Goal: Information Seeking & Learning: Get advice/opinions

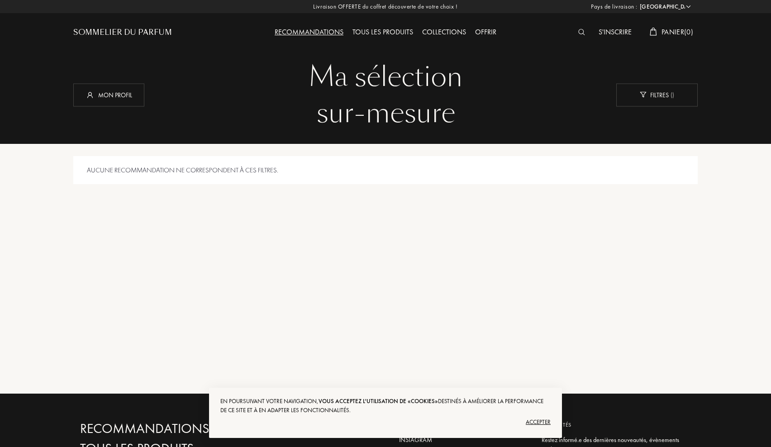
select select "US"
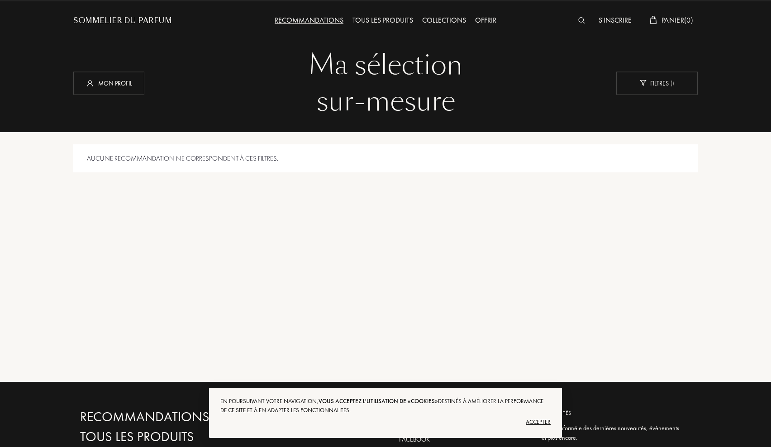
scroll to position [12, 0]
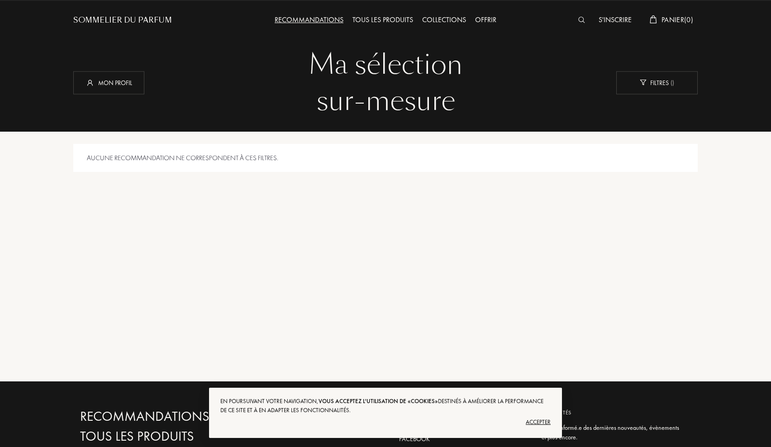
click at [330, 165] on div "Aucune recommandation ne correspondent à ces filtres." at bounding box center [385, 158] width 624 height 29
click at [579, 23] on img at bounding box center [581, 20] width 7 height 6
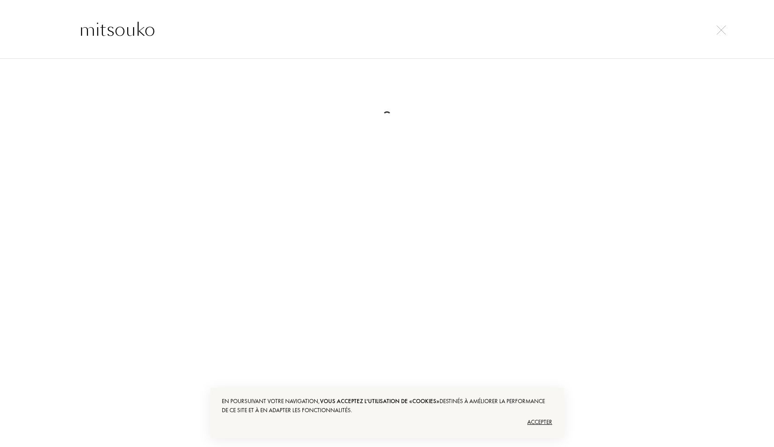
type input "mitsouko"
click at [719, 33] on img at bounding box center [721, 30] width 10 height 10
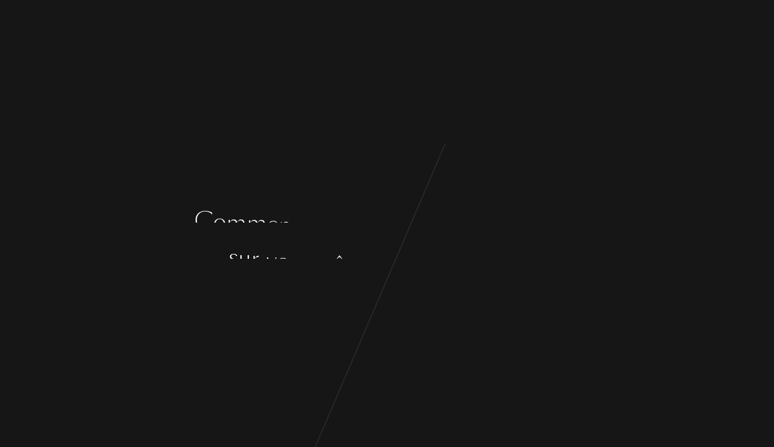
click at [390, 228] on div at bounding box center [393, 242] width 7 height 34
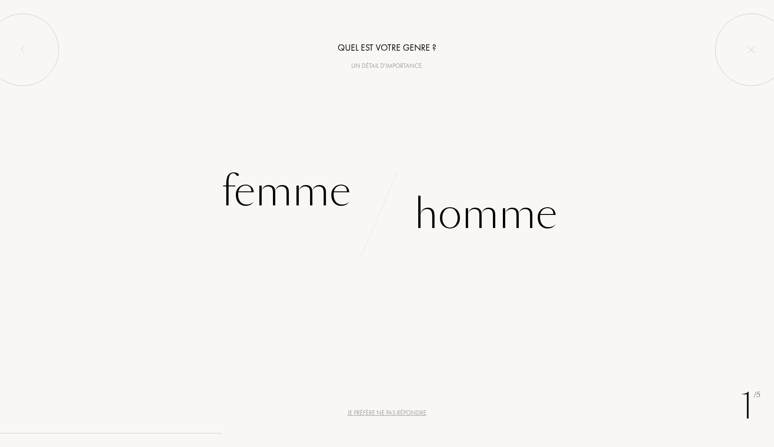
click at [388, 67] on div "Un détail d'importance." at bounding box center [387, 66] width 774 height 10
click at [388, 74] on div "Quel est votre genre ? Un détail d'importance. Femme Homme" at bounding box center [387, 124] width 774 height 248
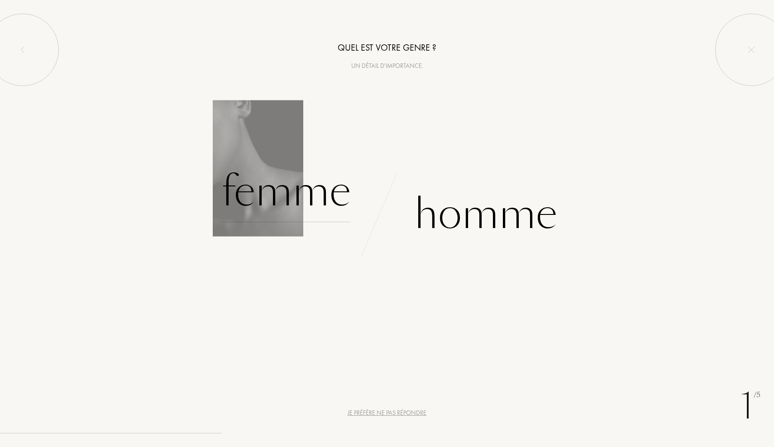
click at [306, 198] on div "Femme" at bounding box center [285, 191] width 129 height 61
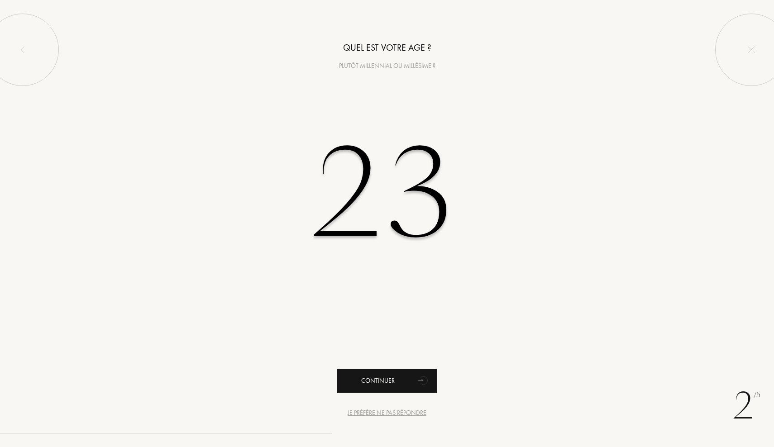
type input "23"
click at [359, 383] on div "Continuer" at bounding box center [387, 381] width 100 height 24
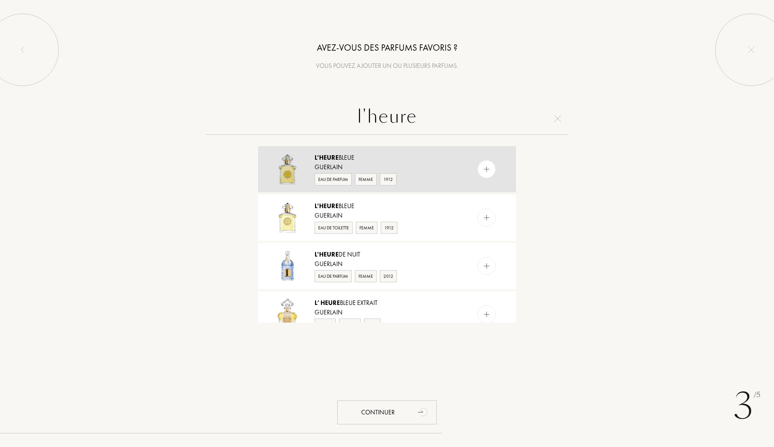
type input "l'heure"
click at [485, 172] on img at bounding box center [486, 169] width 9 height 9
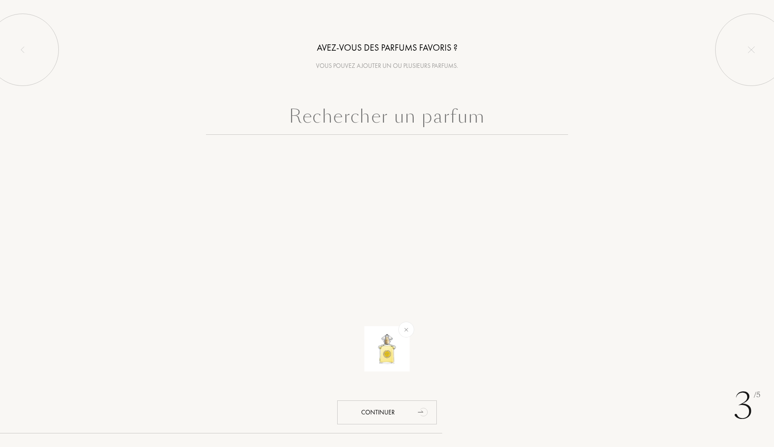
click at [398, 121] on input "text" at bounding box center [387, 118] width 362 height 33
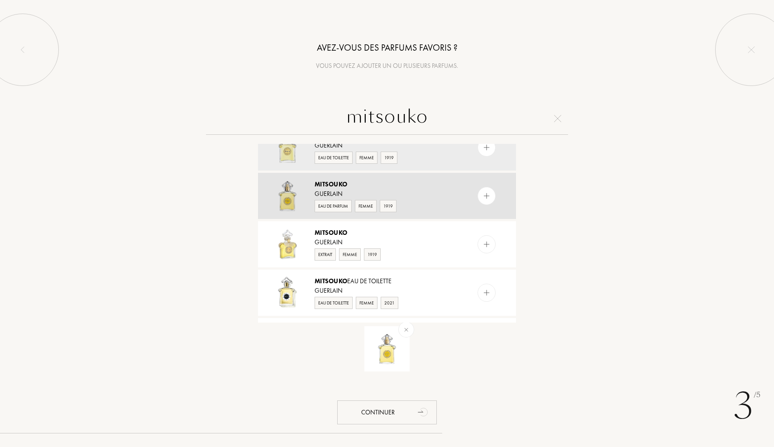
scroll to position [23, 0]
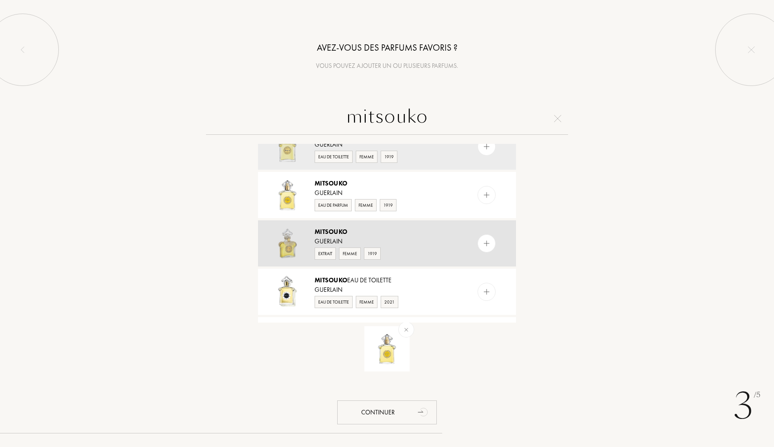
type input "mitsouko"
click at [485, 245] on img at bounding box center [486, 243] width 9 height 9
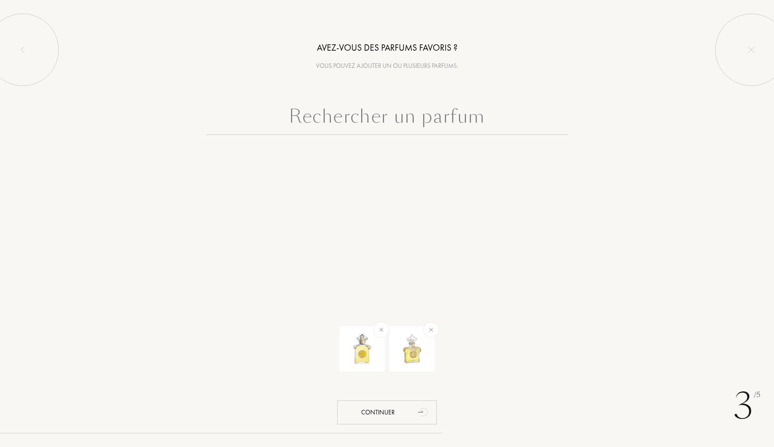
click at [426, 127] on input "text" at bounding box center [387, 118] width 362 height 33
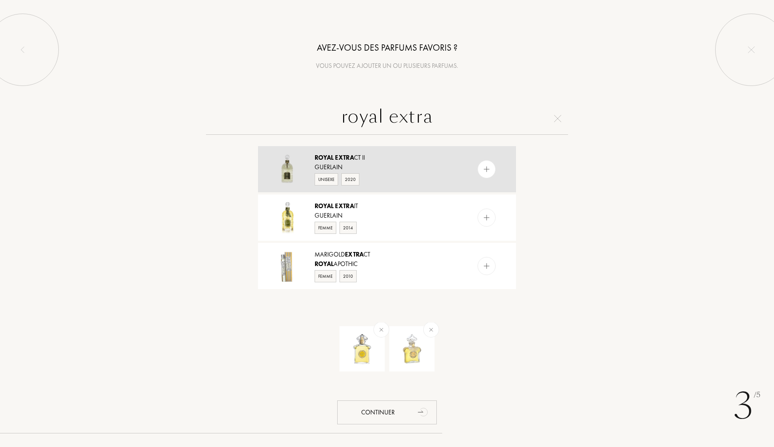
type input "royal extra"
click at [489, 169] on img at bounding box center [486, 169] width 9 height 9
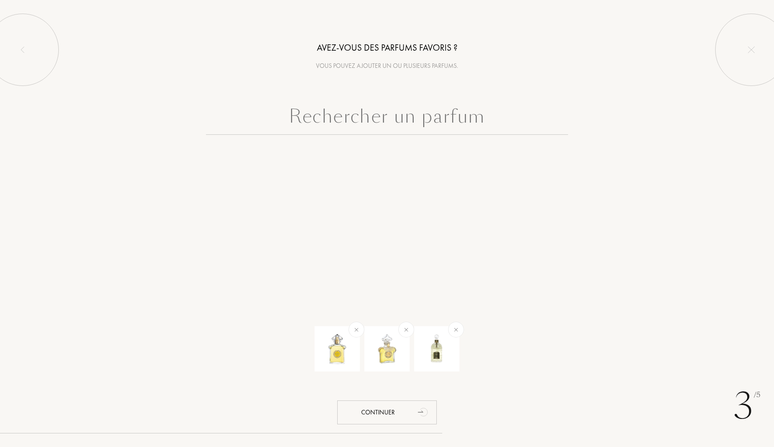
click at [450, 122] on input "text" at bounding box center [387, 118] width 362 height 33
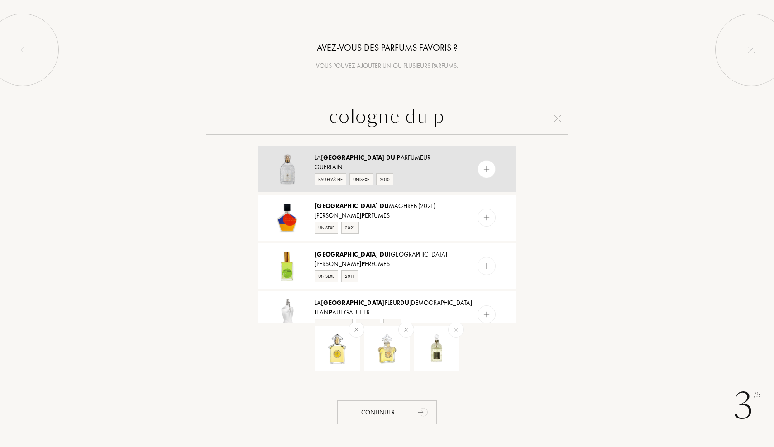
type input "cologne du p"
click at [477, 171] on div at bounding box center [486, 169] width 18 height 18
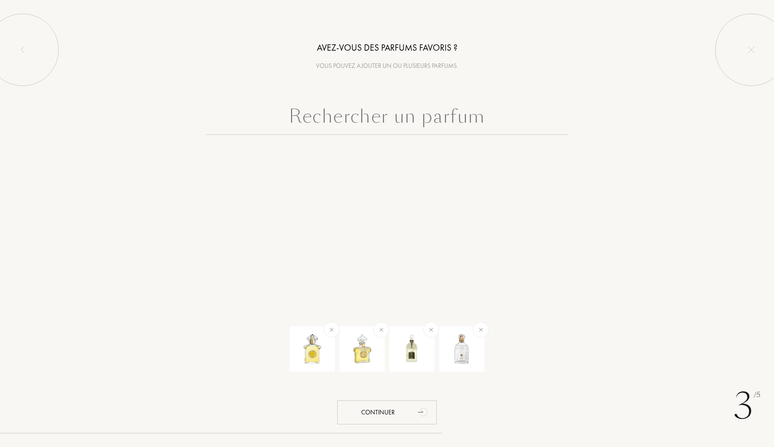
click at [402, 123] on input "text" at bounding box center [387, 118] width 362 height 33
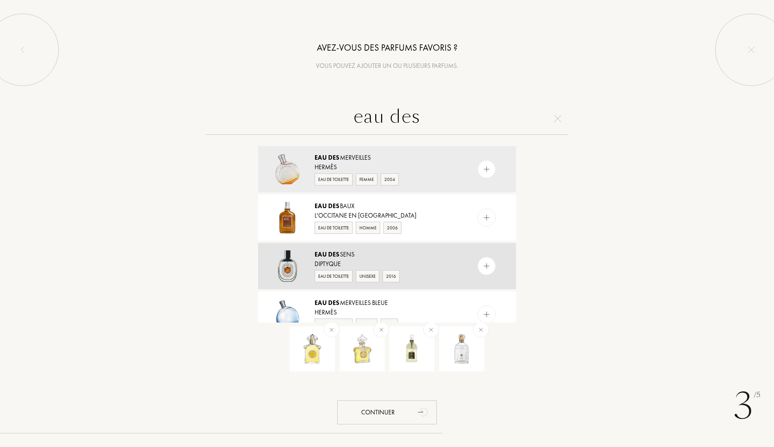
type input "eau des"
click at [487, 268] on img at bounding box center [486, 266] width 9 height 9
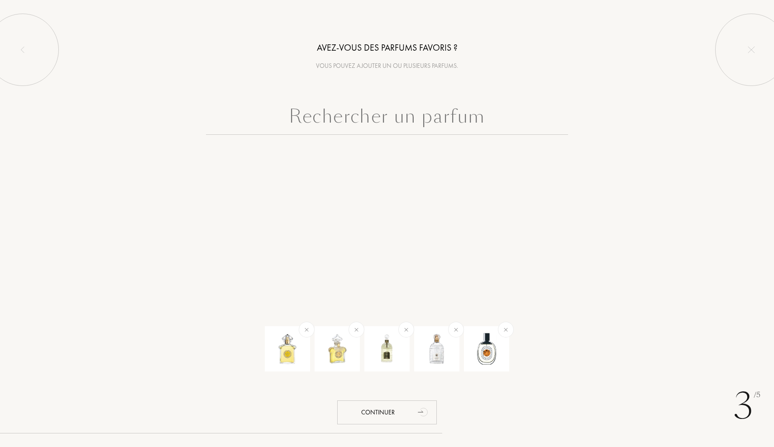
click at [440, 114] on input "text" at bounding box center [387, 118] width 362 height 33
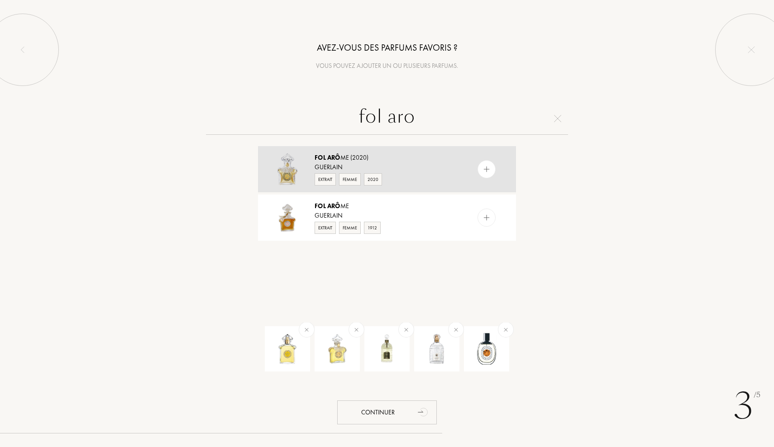
type input "fol aro"
click at [485, 171] on img at bounding box center [486, 169] width 9 height 9
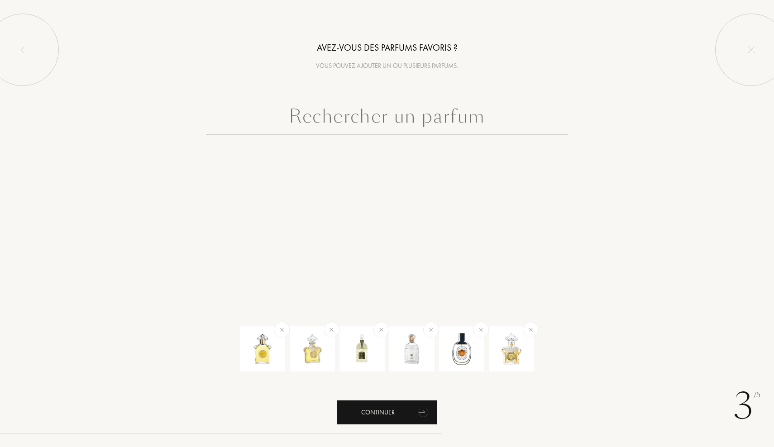
click at [382, 411] on div "Continuer" at bounding box center [387, 412] width 100 height 24
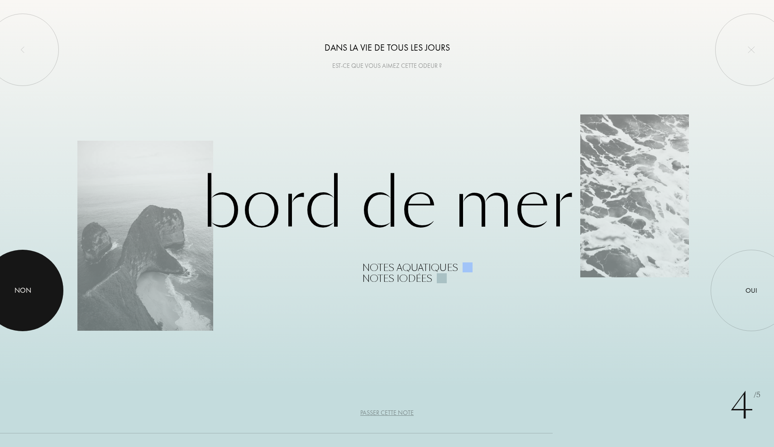
click at [24, 294] on div "Non" at bounding box center [22, 290] width 17 height 11
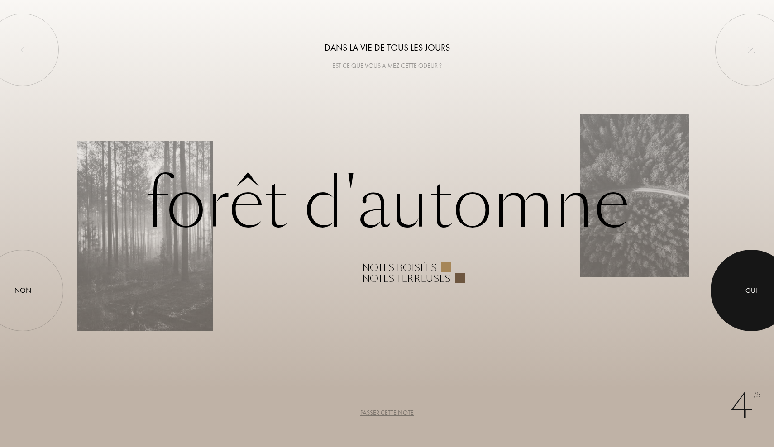
click at [748, 295] on div "Oui" at bounding box center [751, 290] width 12 height 10
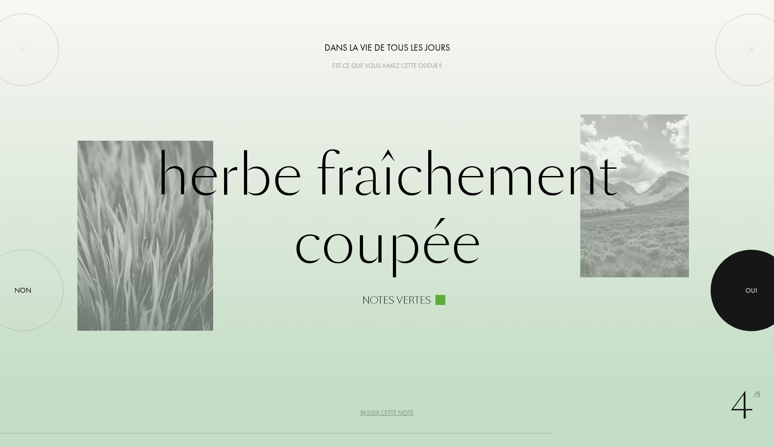
click at [731, 271] on div at bounding box center [750, 290] width 81 height 81
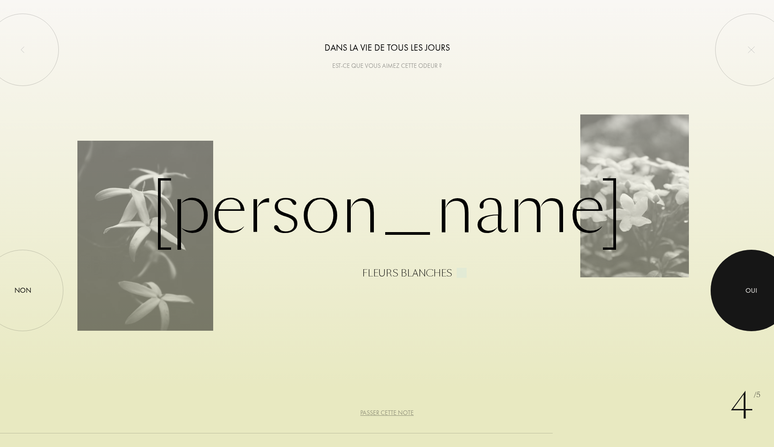
click at [739, 283] on div at bounding box center [750, 290] width 81 height 81
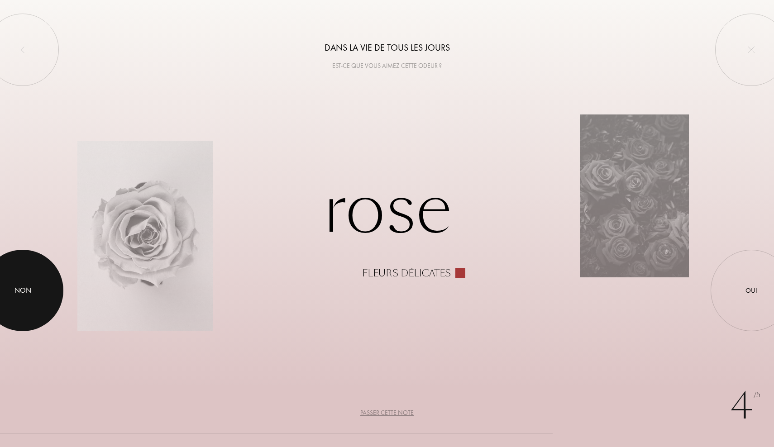
click at [26, 276] on div at bounding box center [22, 290] width 81 height 81
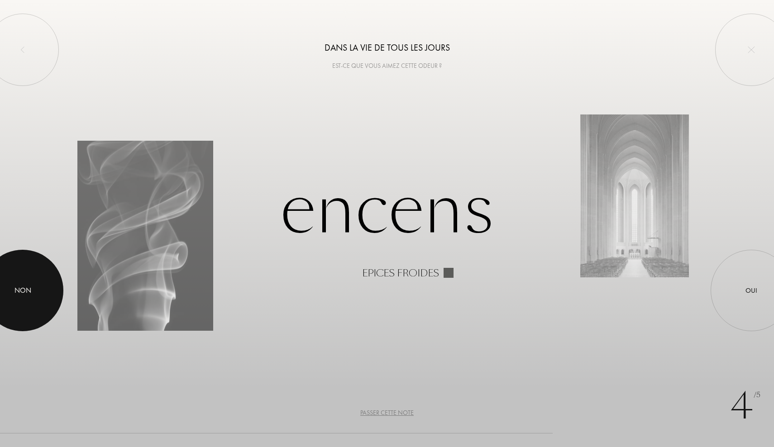
click at [29, 295] on div "Non" at bounding box center [22, 290] width 17 height 11
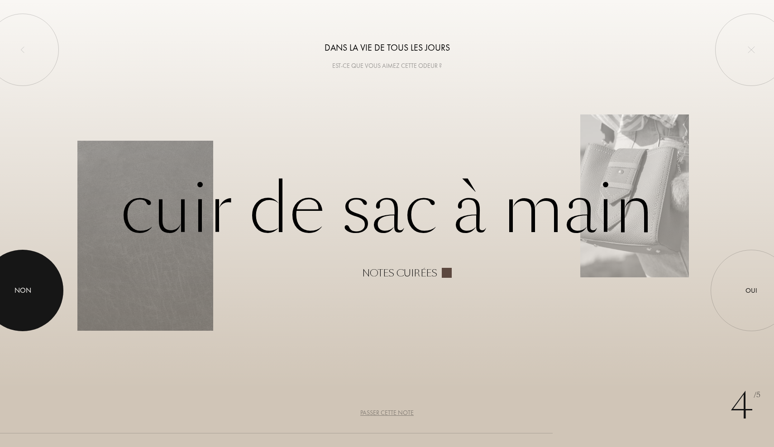
click at [32, 294] on div at bounding box center [22, 290] width 81 height 81
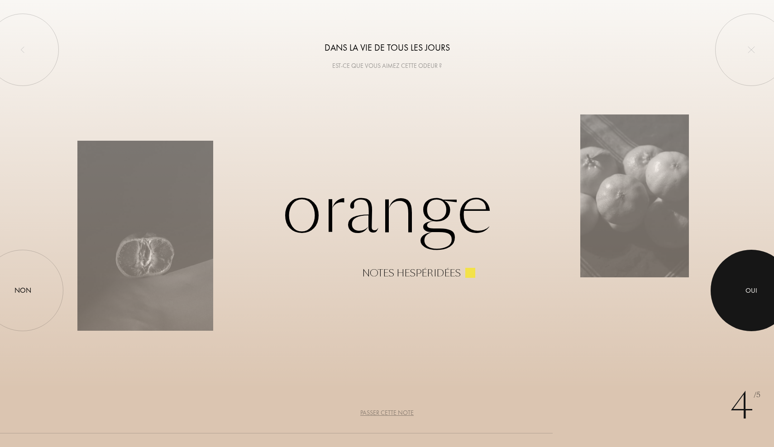
click at [720, 282] on div at bounding box center [750, 290] width 81 height 81
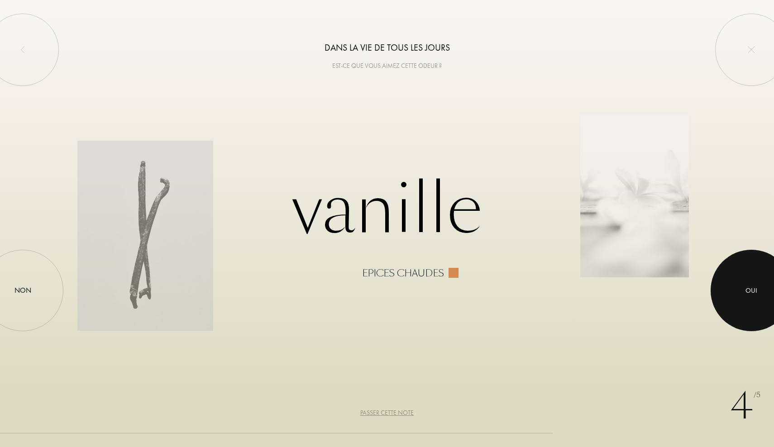
click at [724, 272] on div at bounding box center [750, 290] width 81 height 81
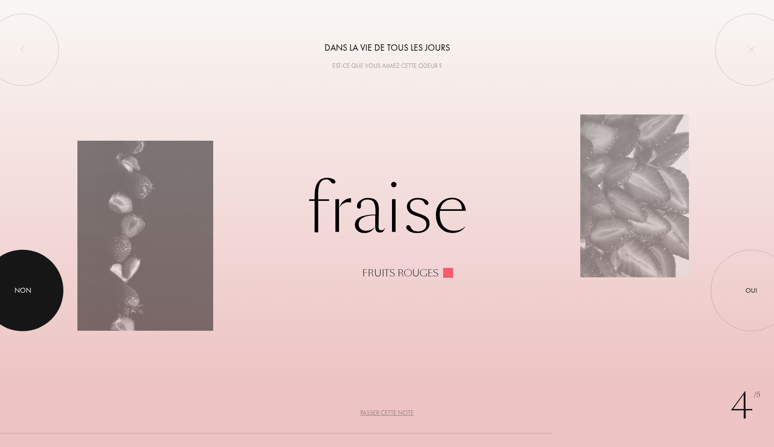
click at [39, 283] on div at bounding box center [22, 290] width 81 height 81
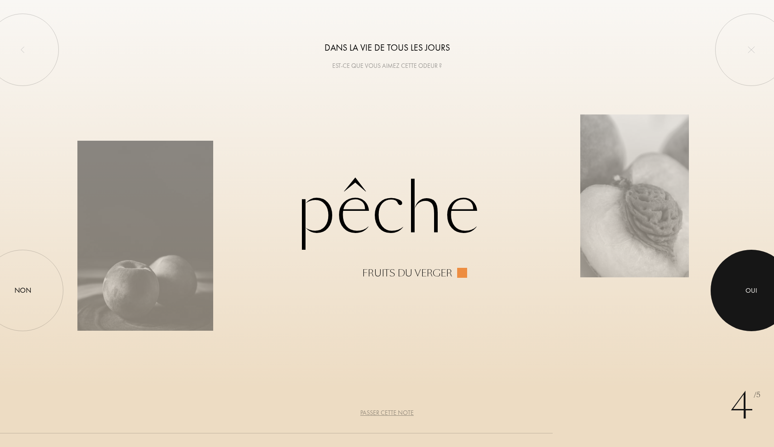
click at [745, 280] on div at bounding box center [750, 290] width 81 height 81
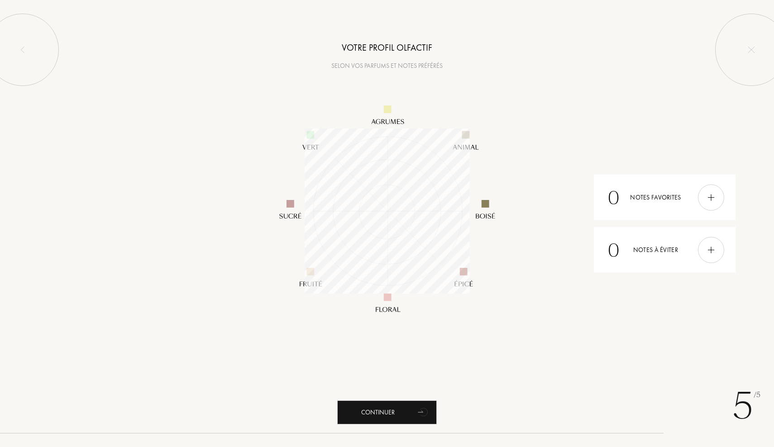
scroll to position [165, 165]
click at [715, 198] on img at bounding box center [711, 197] width 10 height 10
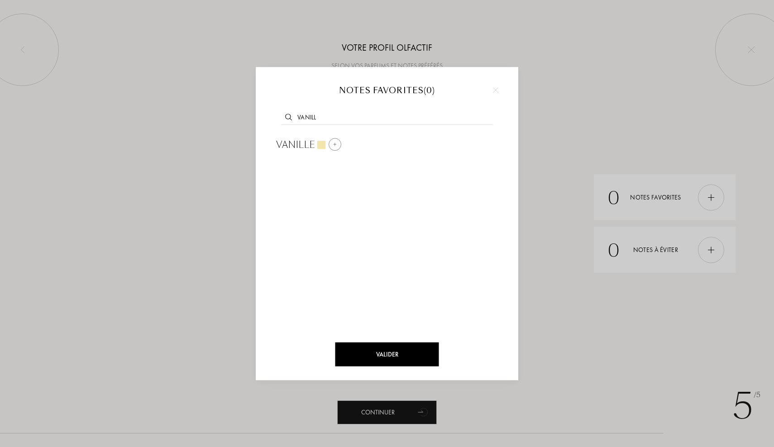
type input "vanill"
click at [332, 142] on div at bounding box center [334, 144] width 13 height 13
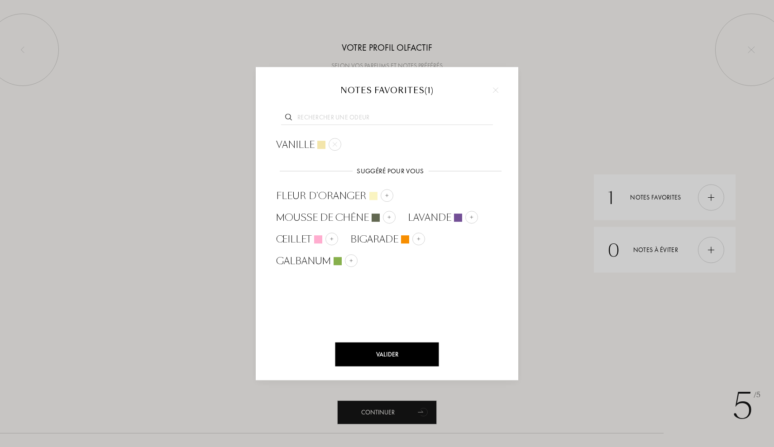
click at [324, 119] on input "text" at bounding box center [387, 119] width 212 height 12
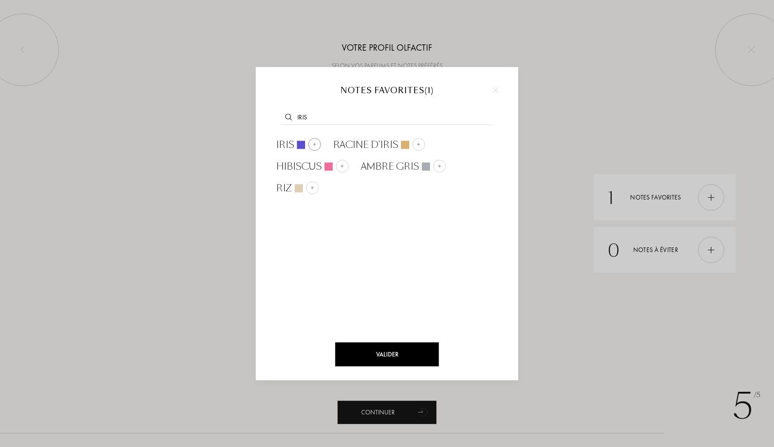
type input "iris"
click at [312, 147] on div at bounding box center [314, 144] width 13 height 13
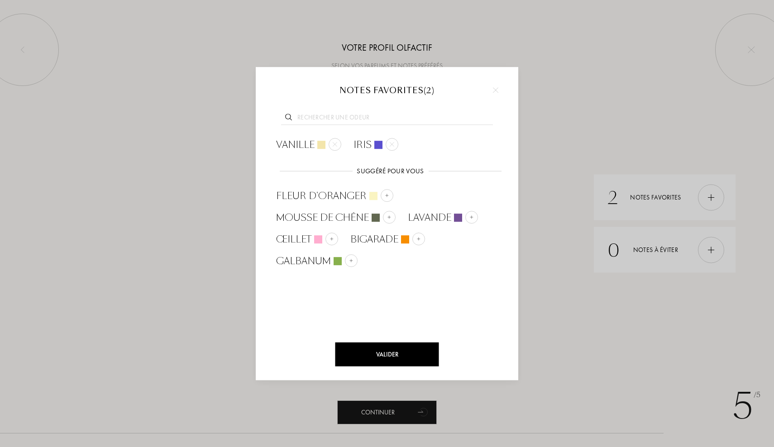
click at [314, 117] on input "text" at bounding box center [387, 119] width 212 height 12
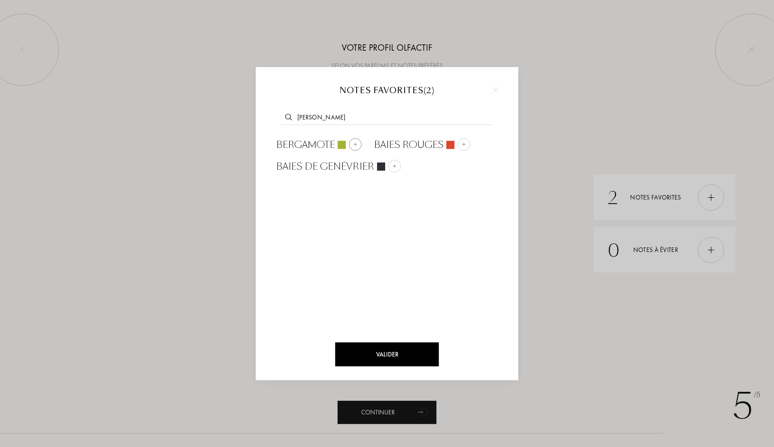
type input "[PERSON_NAME]"
click at [354, 143] on img at bounding box center [355, 144] width 5 height 5
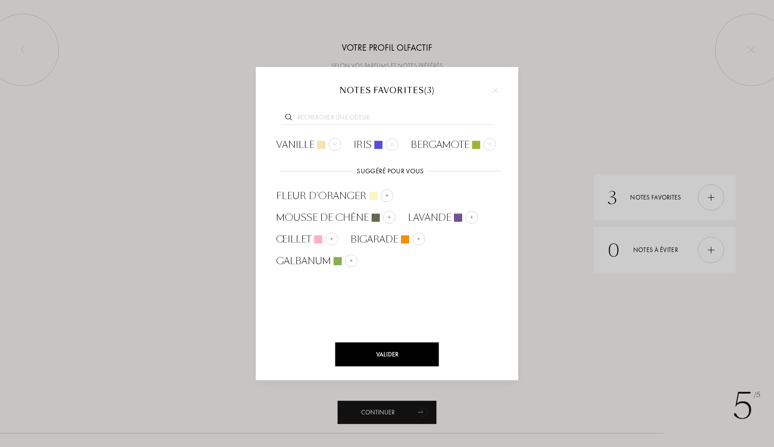
click at [339, 109] on div at bounding box center [386, 116] width 235 height 35
click at [339, 114] on input "text" at bounding box center [387, 119] width 212 height 12
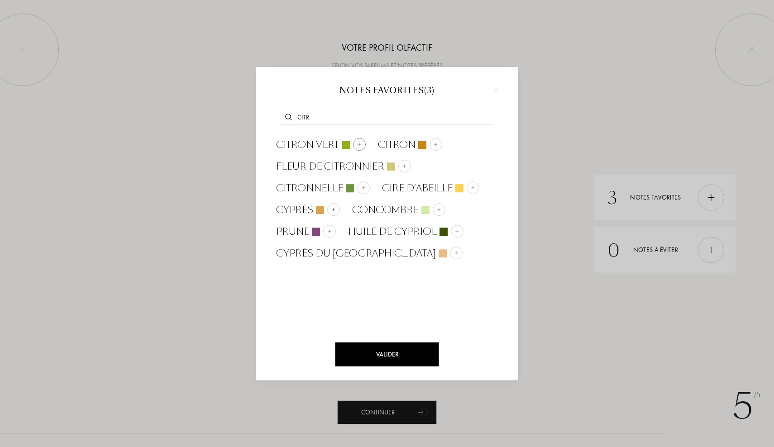
type input "citr"
click at [361, 144] on img at bounding box center [359, 144] width 5 height 5
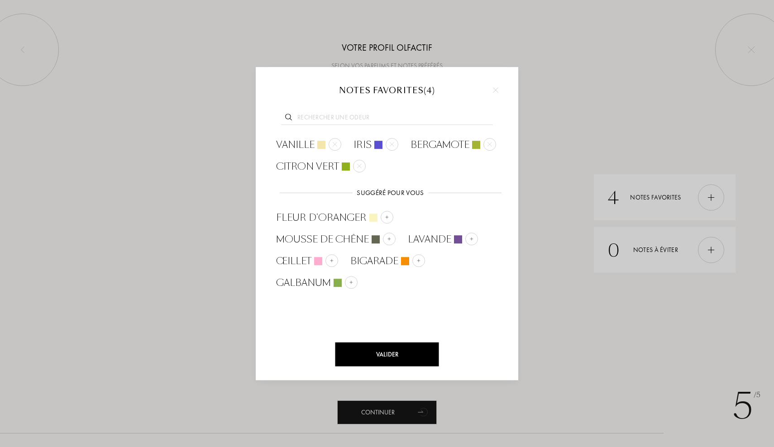
click at [341, 119] on input "text" at bounding box center [387, 119] width 212 height 12
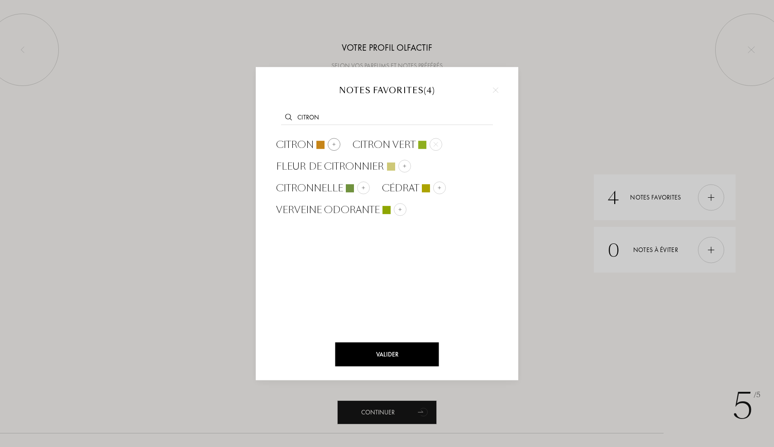
type input "citron"
click at [334, 143] on img at bounding box center [334, 144] width 5 height 5
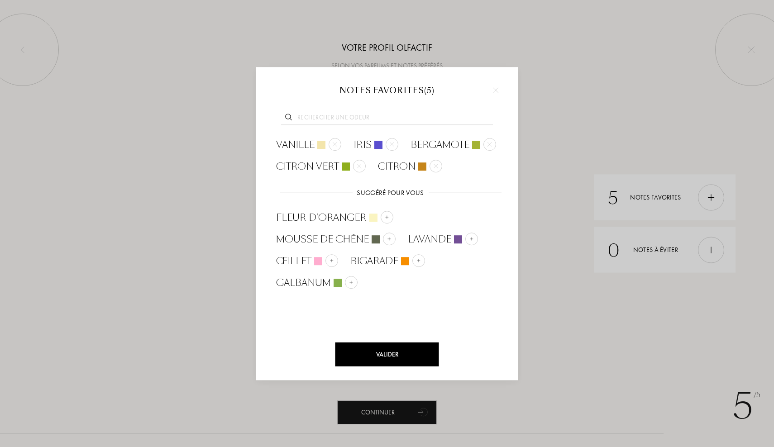
click at [345, 112] on div at bounding box center [386, 116] width 235 height 35
click at [344, 116] on input "text" at bounding box center [387, 119] width 212 height 12
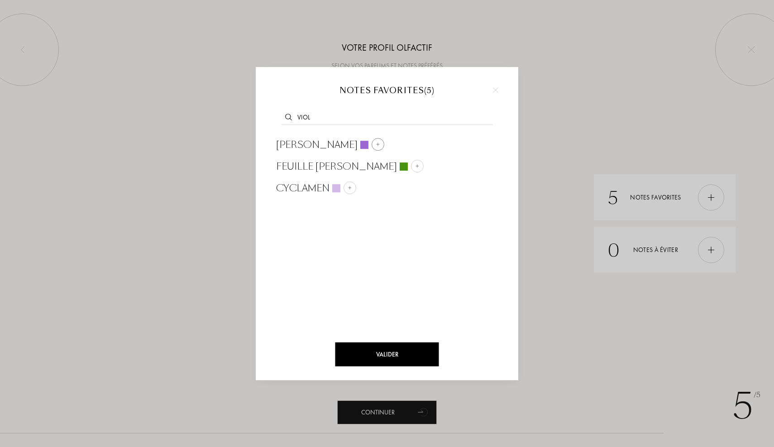
type input "viol"
click at [371, 147] on div at bounding box center [377, 144] width 13 height 13
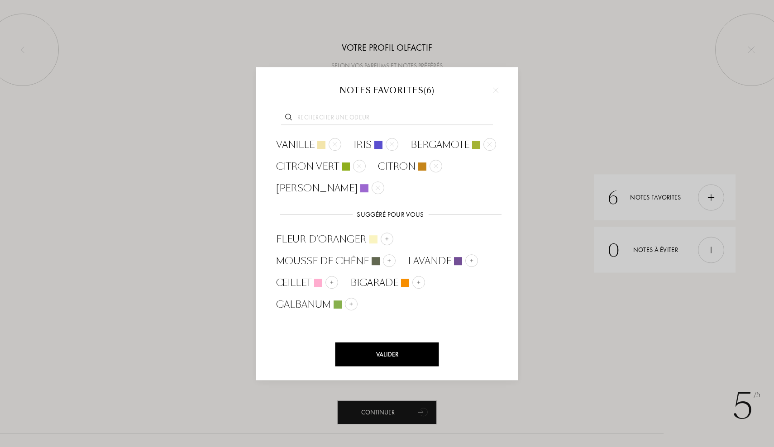
click at [336, 120] on input "text" at bounding box center [387, 119] width 212 height 12
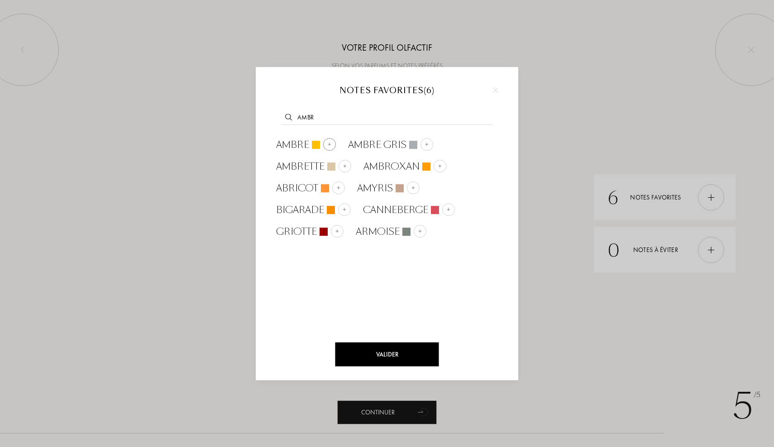
type input "ambr"
click at [330, 145] on img at bounding box center [329, 144] width 5 height 5
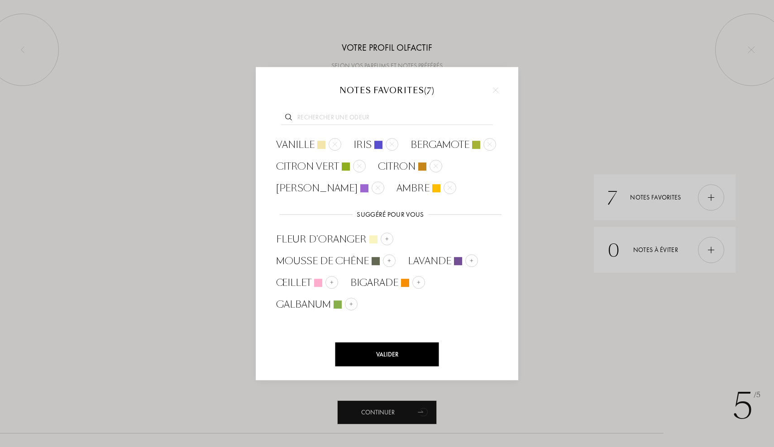
click at [347, 112] on div at bounding box center [386, 116] width 235 height 35
click at [345, 118] on input "text" at bounding box center [387, 119] width 212 height 12
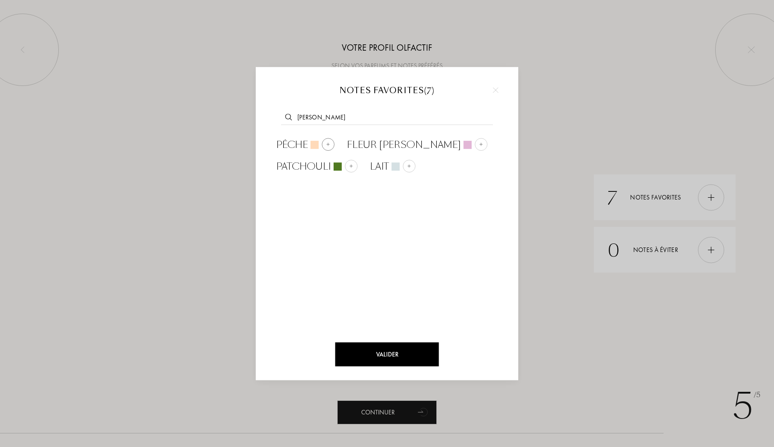
type input "[PERSON_NAME]"
click at [332, 146] on div at bounding box center [328, 144] width 13 height 13
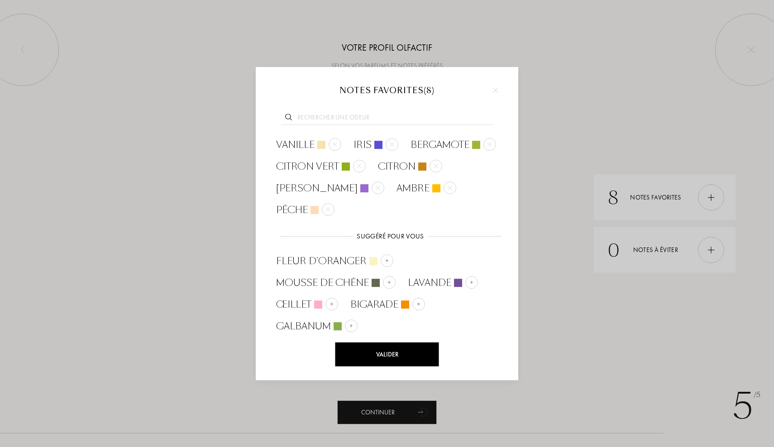
click at [303, 122] on input "text" at bounding box center [387, 119] width 212 height 12
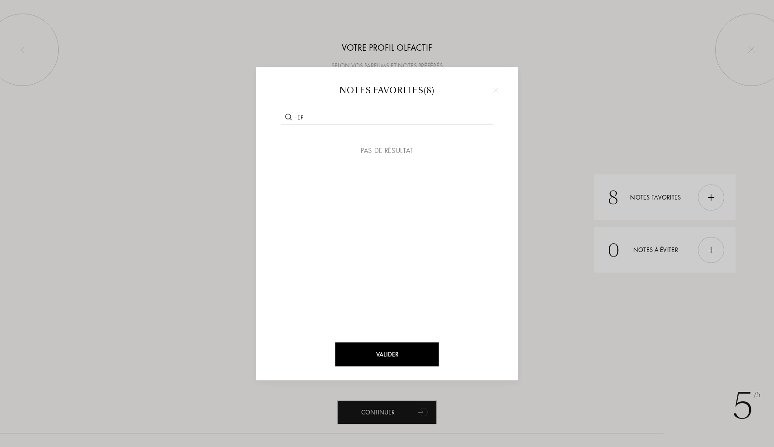
type input "e"
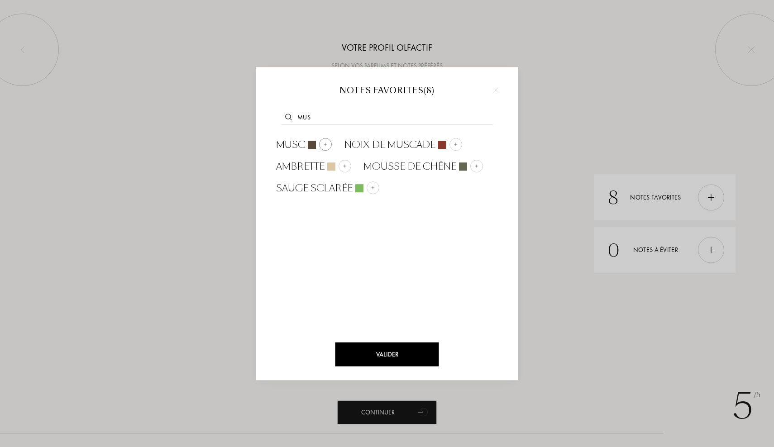
type input "mus"
click at [322, 143] on div at bounding box center [325, 144] width 13 height 13
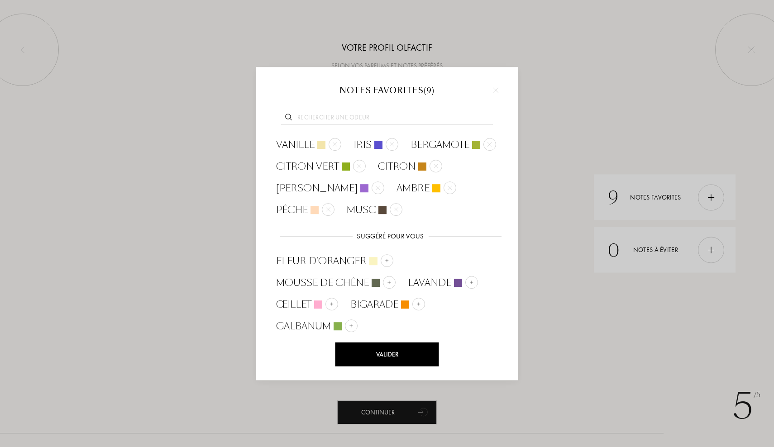
click at [319, 117] on input "text" at bounding box center [387, 119] width 212 height 12
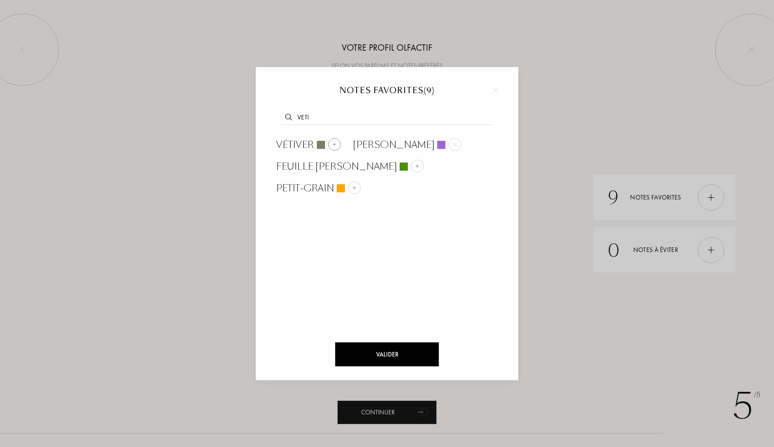
type input "veti"
click at [332, 146] on div at bounding box center [334, 144] width 13 height 13
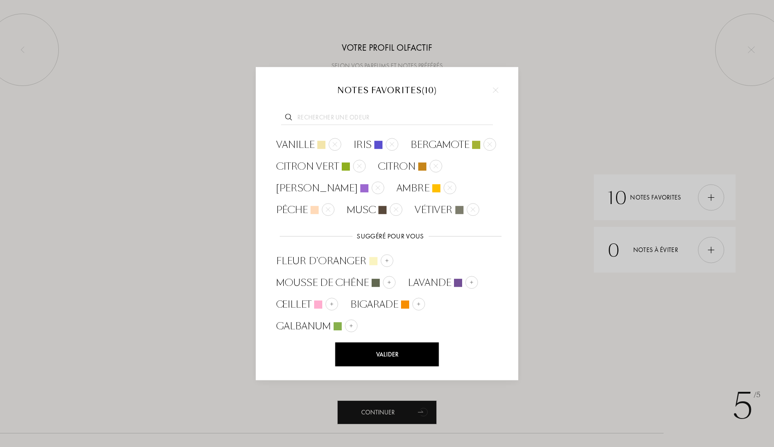
click at [352, 117] on input "text" at bounding box center [387, 119] width 212 height 12
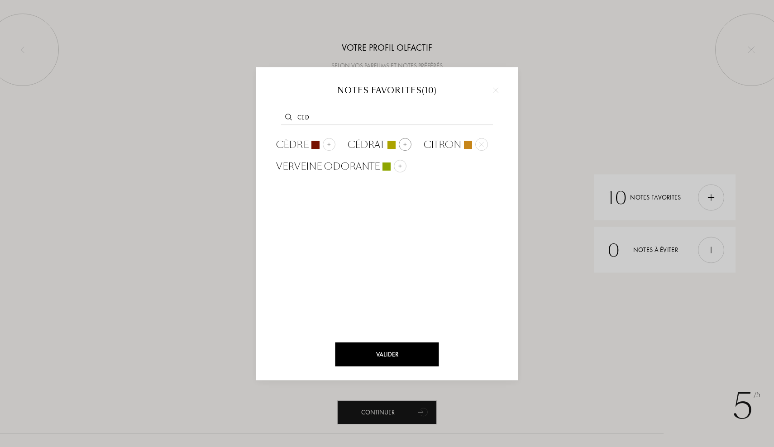
type input "ced"
click at [403, 143] on img at bounding box center [405, 144] width 5 height 5
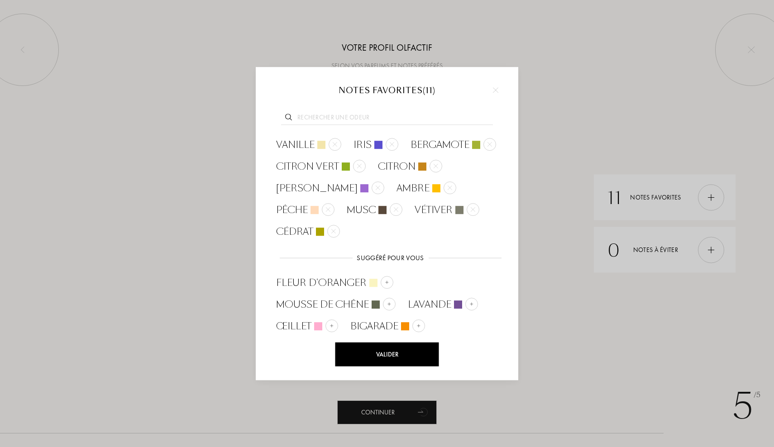
click at [331, 118] on input "text" at bounding box center [387, 119] width 212 height 12
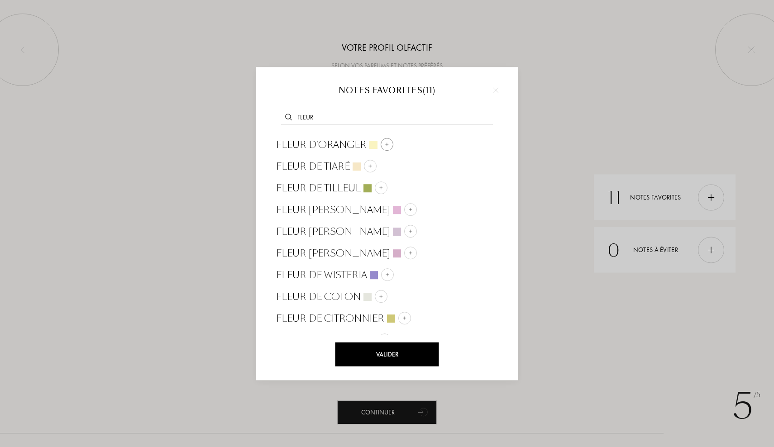
type input "fleur"
click at [385, 143] on img at bounding box center [387, 144] width 5 height 5
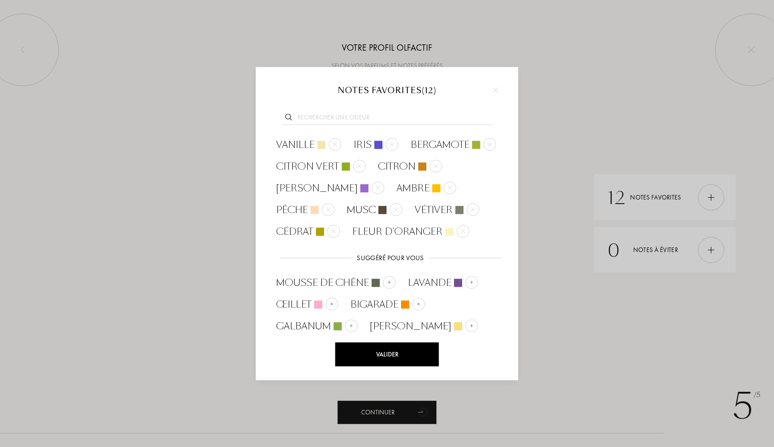
click at [360, 109] on div at bounding box center [386, 116] width 235 height 35
click at [350, 117] on input "text" at bounding box center [387, 119] width 212 height 12
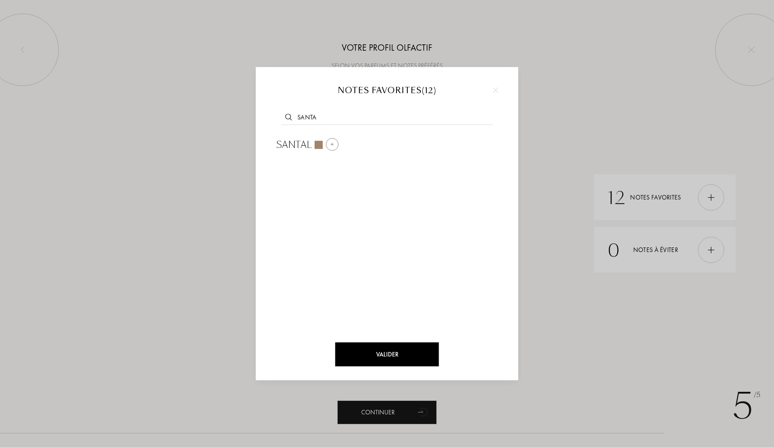
type input "santa"
click at [333, 146] on img at bounding box center [332, 144] width 5 height 5
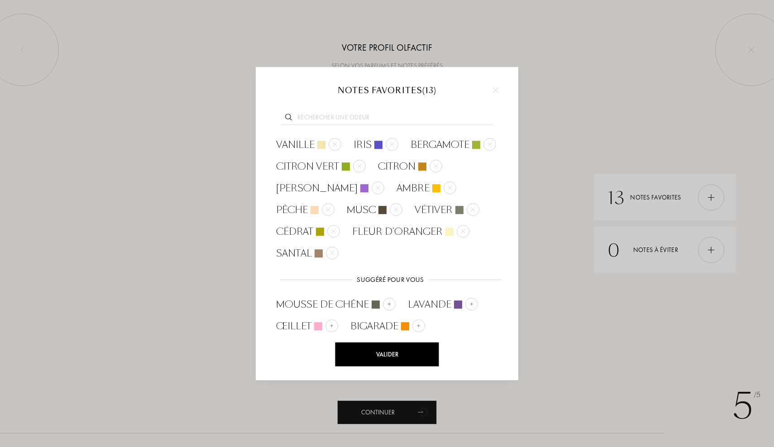
click at [374, 119] on input "text" at bounding box center [387, 119] width 212 height 12
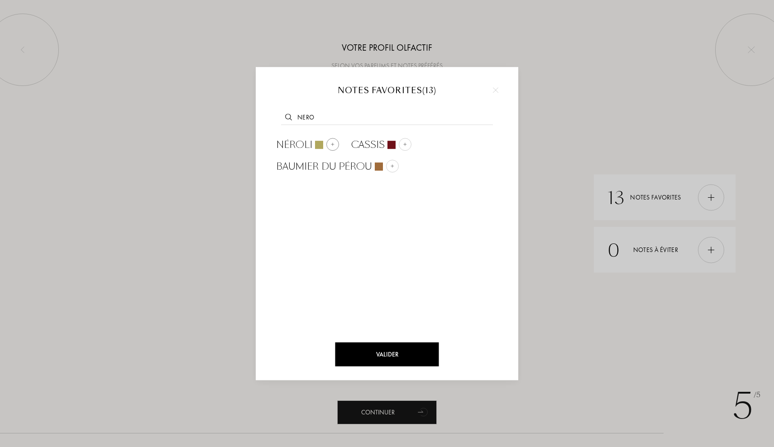
type input "nero"
click at [335, 143] on div at bounding box center [332, 144] width 13 height 13
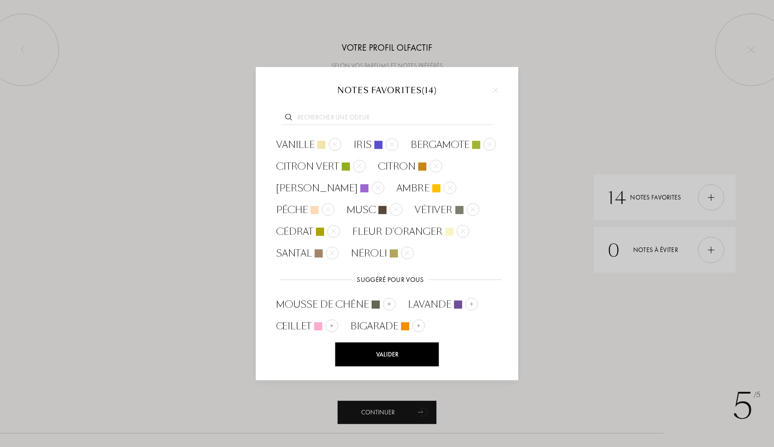
click at [320, 120] on input "text" at bounding box center [387, 119] width 212 height 12
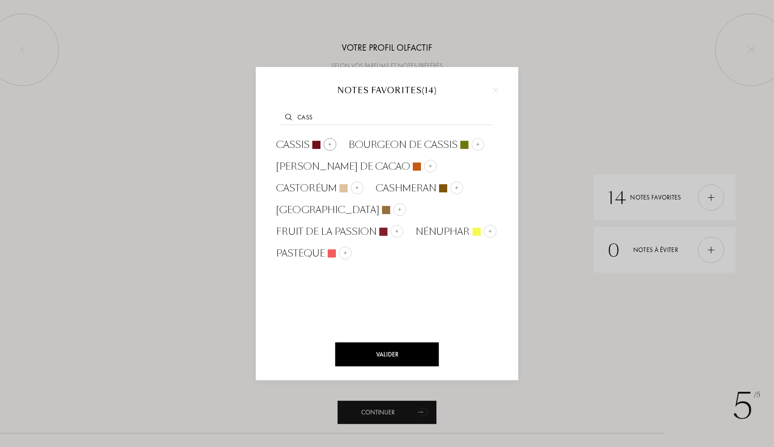
type input "cass"
click at [329, 145] on img at bounding box center [330, 144] width 5 height 5
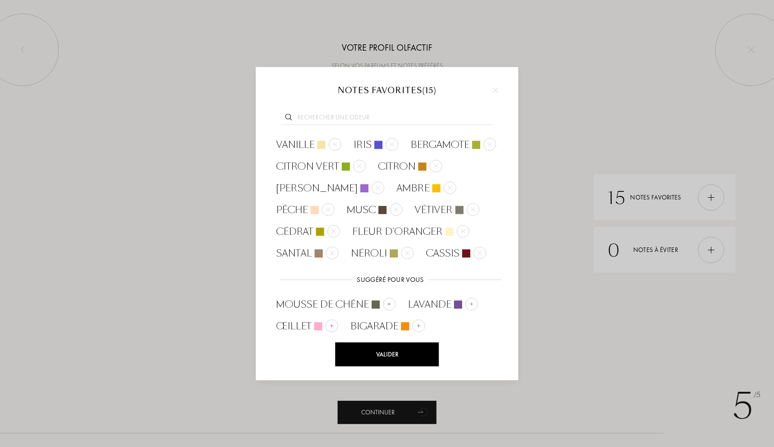
click at [327, 118] on input "text" at bounding box center [387, 119] width 212 height 12
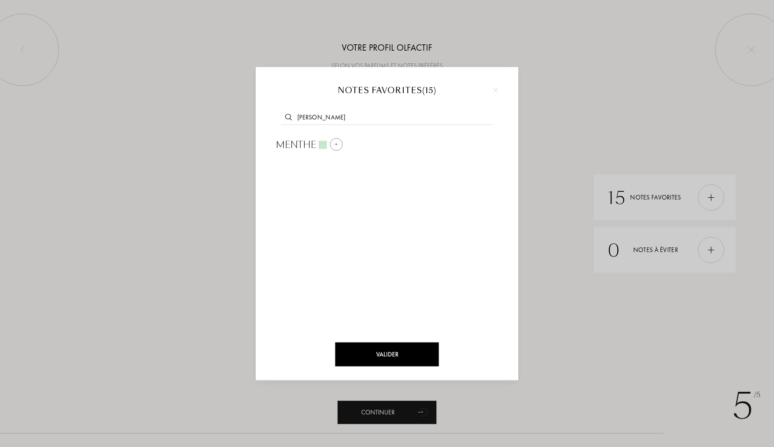
type input "[PERSON_NAME]"
click at [336, 143] on img at bounding box center [336, 144] width 5 height 5
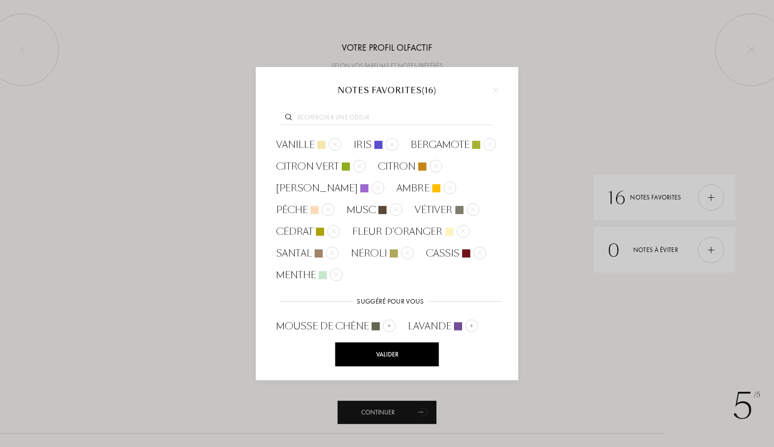
click at [410, 356] on div "Valider" at bounding box center [387, 354] width 104 height 24
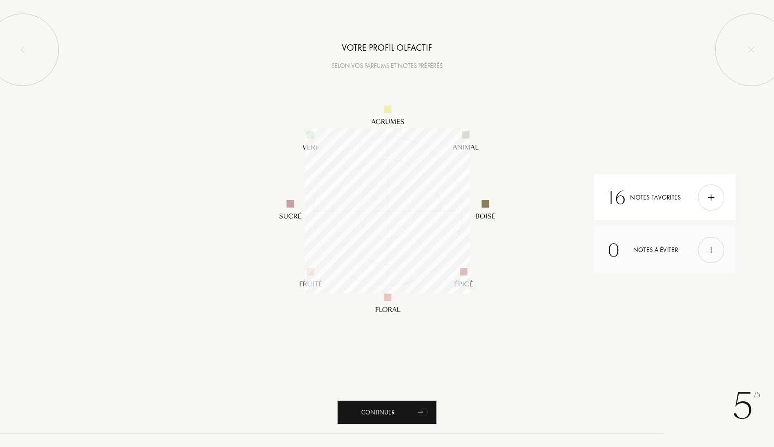
click at [719, 251] on div at bounding box center [711, 250] width 26 height 26
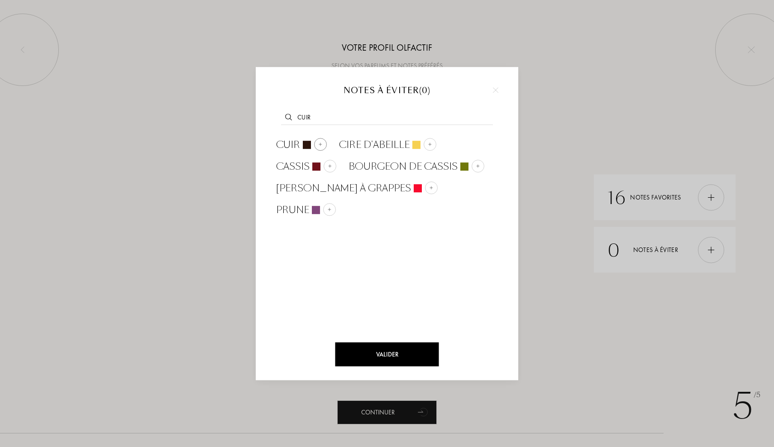
type input "cuir"
click at [319, 142] on img at bounding box center [320, 144] width 5 height 5
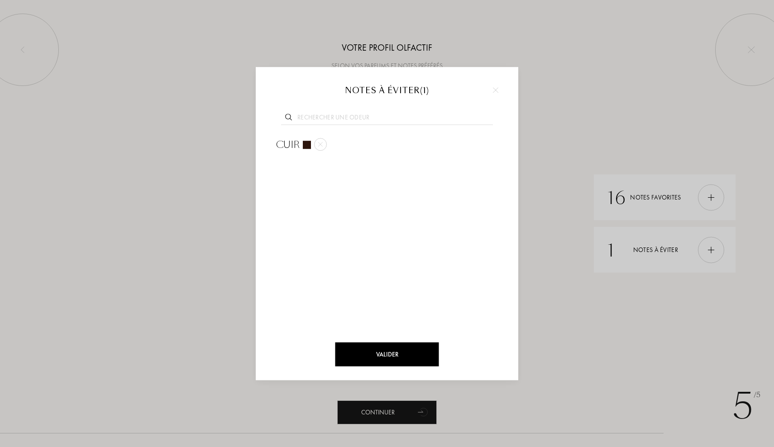
click at [325, 118] on input "text" at bounding box center [387, 119] width 212 height 12
type input "oud"
click at [313, 143] on div "Oud" at bounding box center [301, 145] width 50 height 14
click at [336, 114] on input "text" at bounding box center [387, 119] width 212 height 12
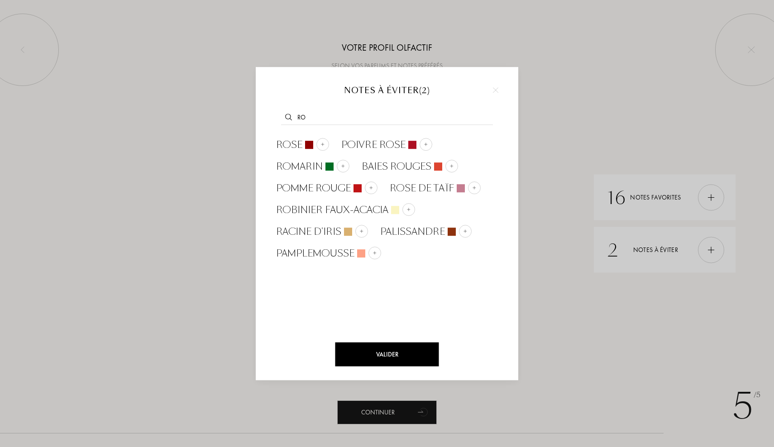
type input "r"
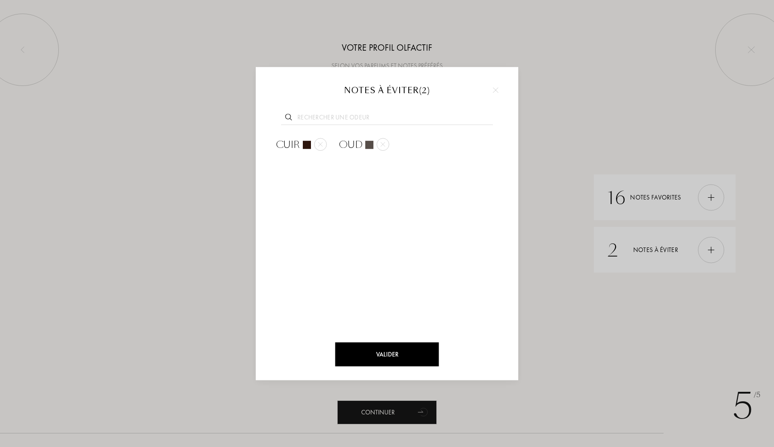
click at [391, 358] on div "Valider" at bounding box center [387, 354] width 104 height 24
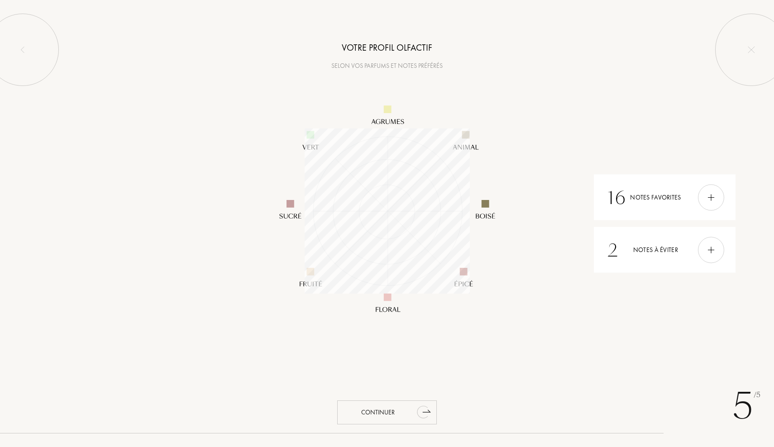
click at [380, 416] on div "Continuer" at bounding box center [387, 412] width 100 height 24
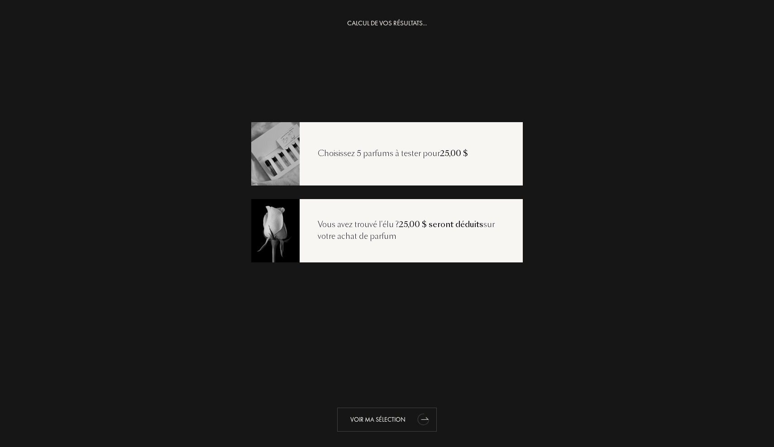
click at [394, 413] on div "Voir ma sélection" at bounding box center [387, 420] width 100 height 24
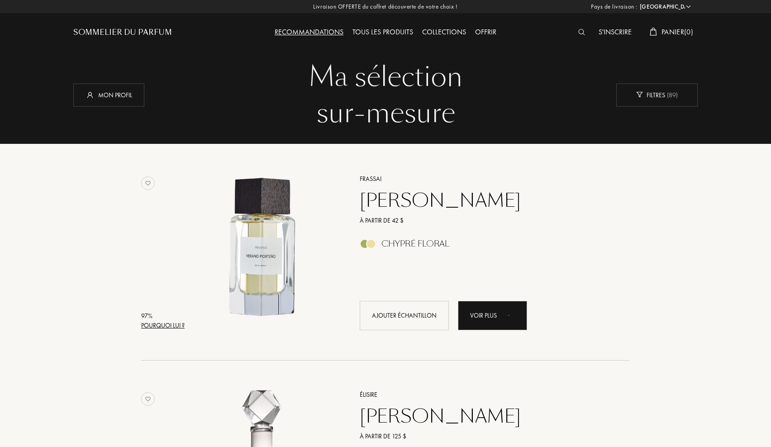
select select "US"
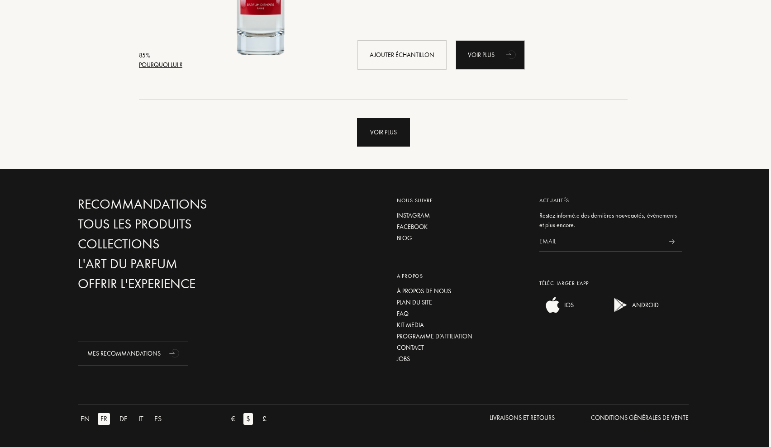
scroll to position [2204, 2]
click at [380, 123] on div "Voir plus" at bounding box center [383, 133] width 53 height 29
click at [382, 141] on div "Voir plus" at bounding box center [383, 133] width 53 height 29
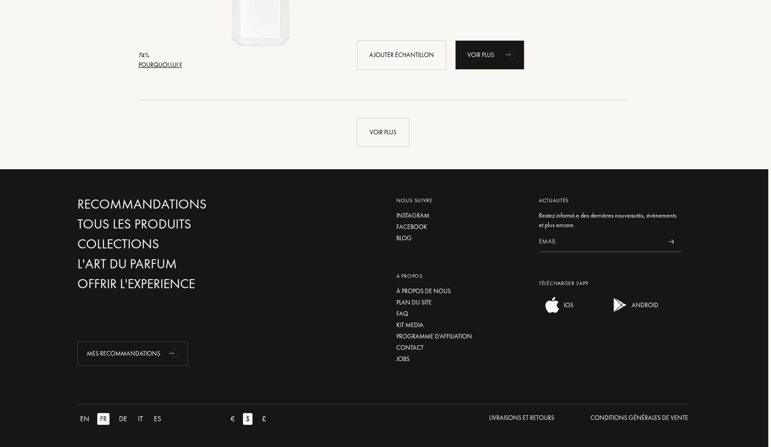
scroll to position [6525, 3]
click at [380, 132] on div "Voir plus" at bounding box center [382, 133] width 53 height 29
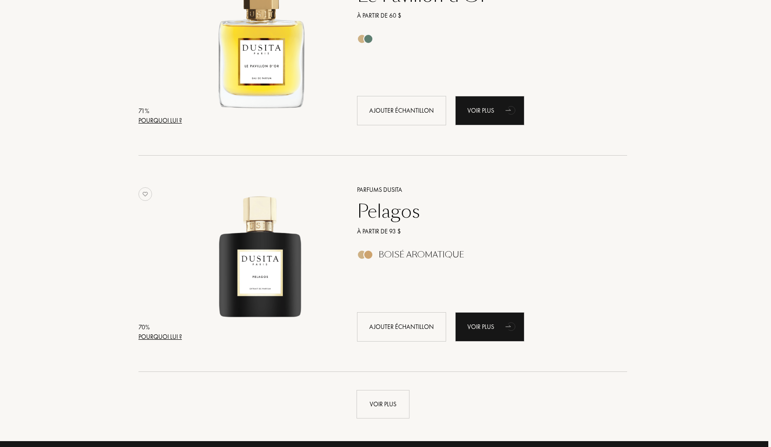
scroll to position [8484, 3]
